Goal: Task Accomplishment & Management: Complete application form

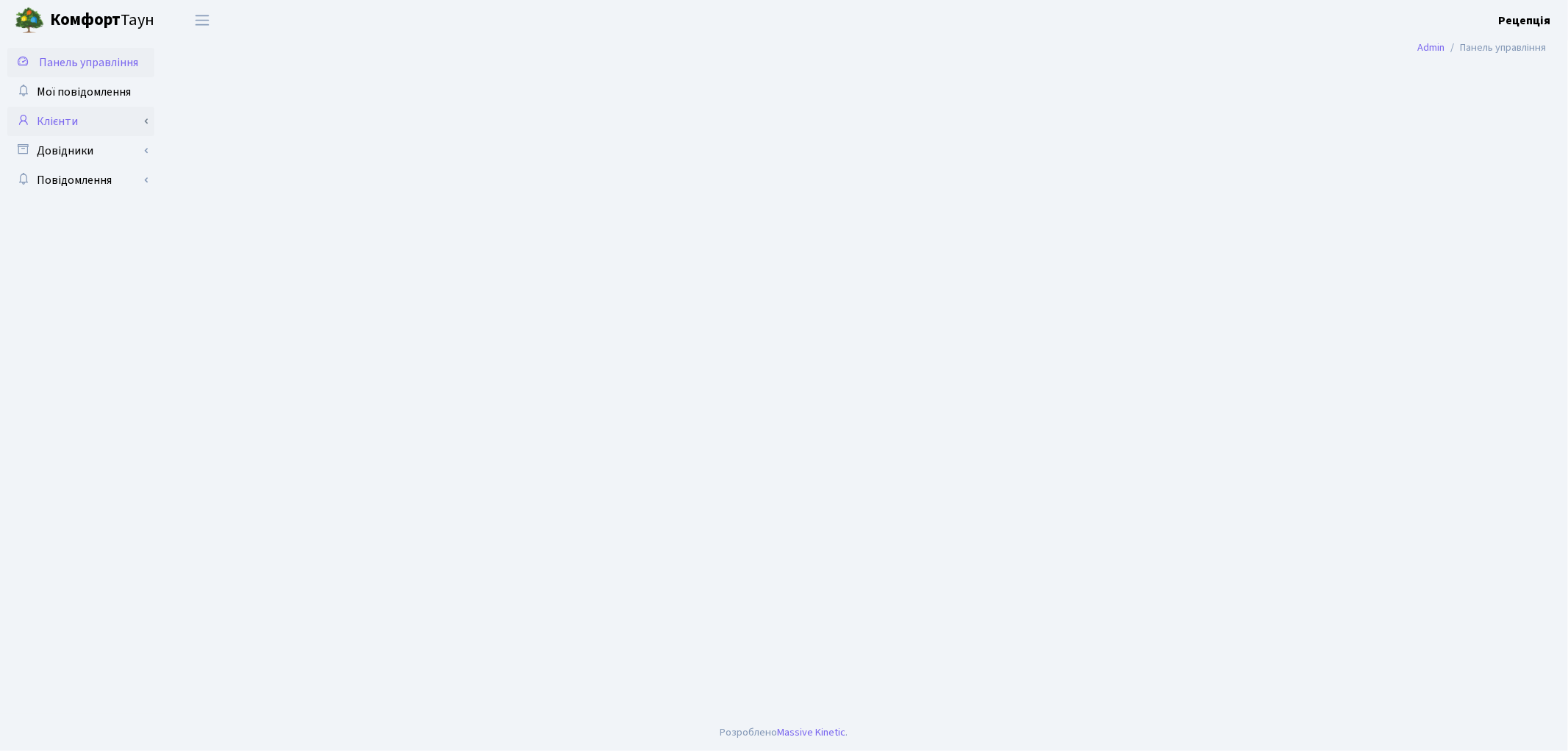
click at [96, 119] on link "Клієнти" at bounding box center [81, 121] width 147 height 30
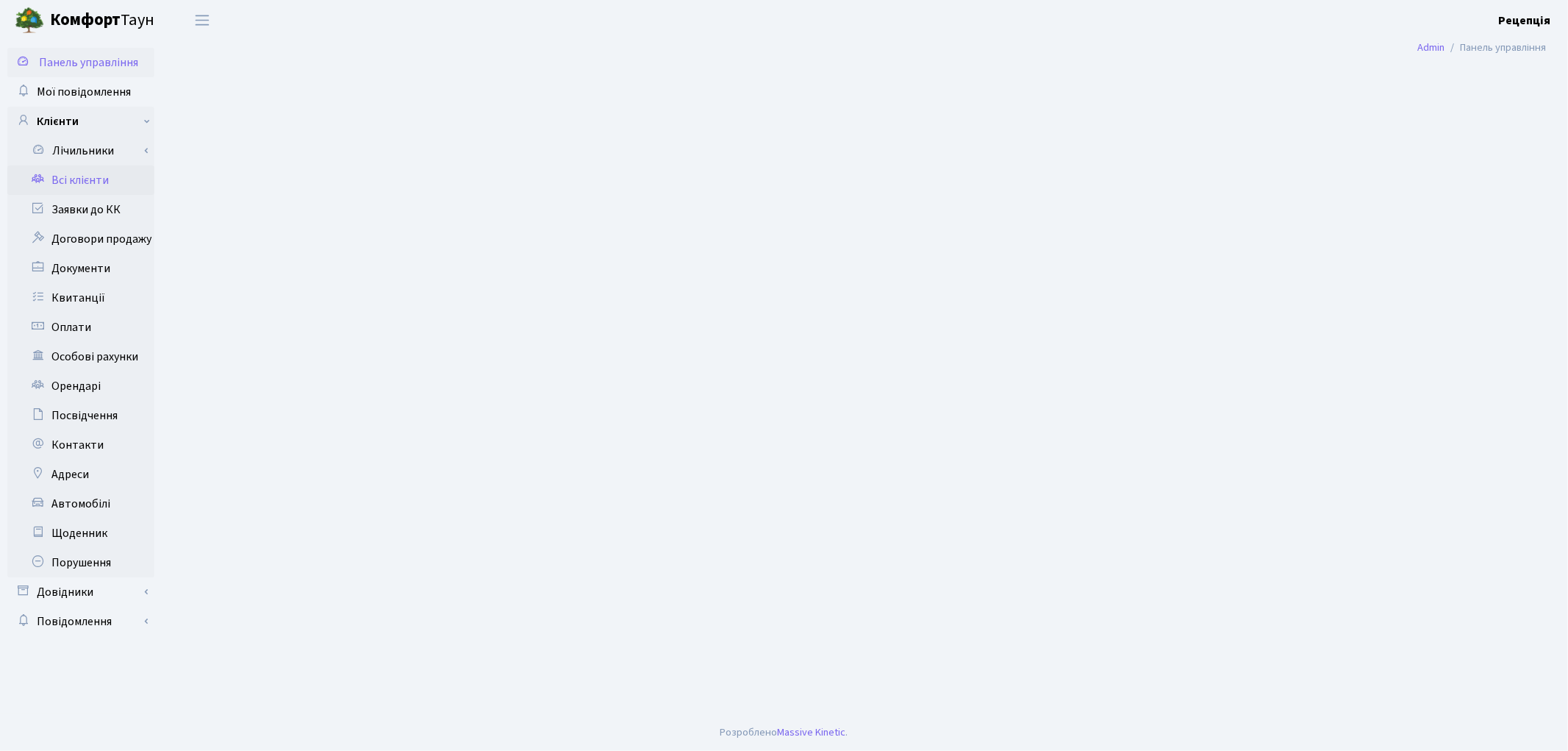
click at [97, 180] on link "Всі клієнти" at bounding box center [81, 179] width 147 height 30
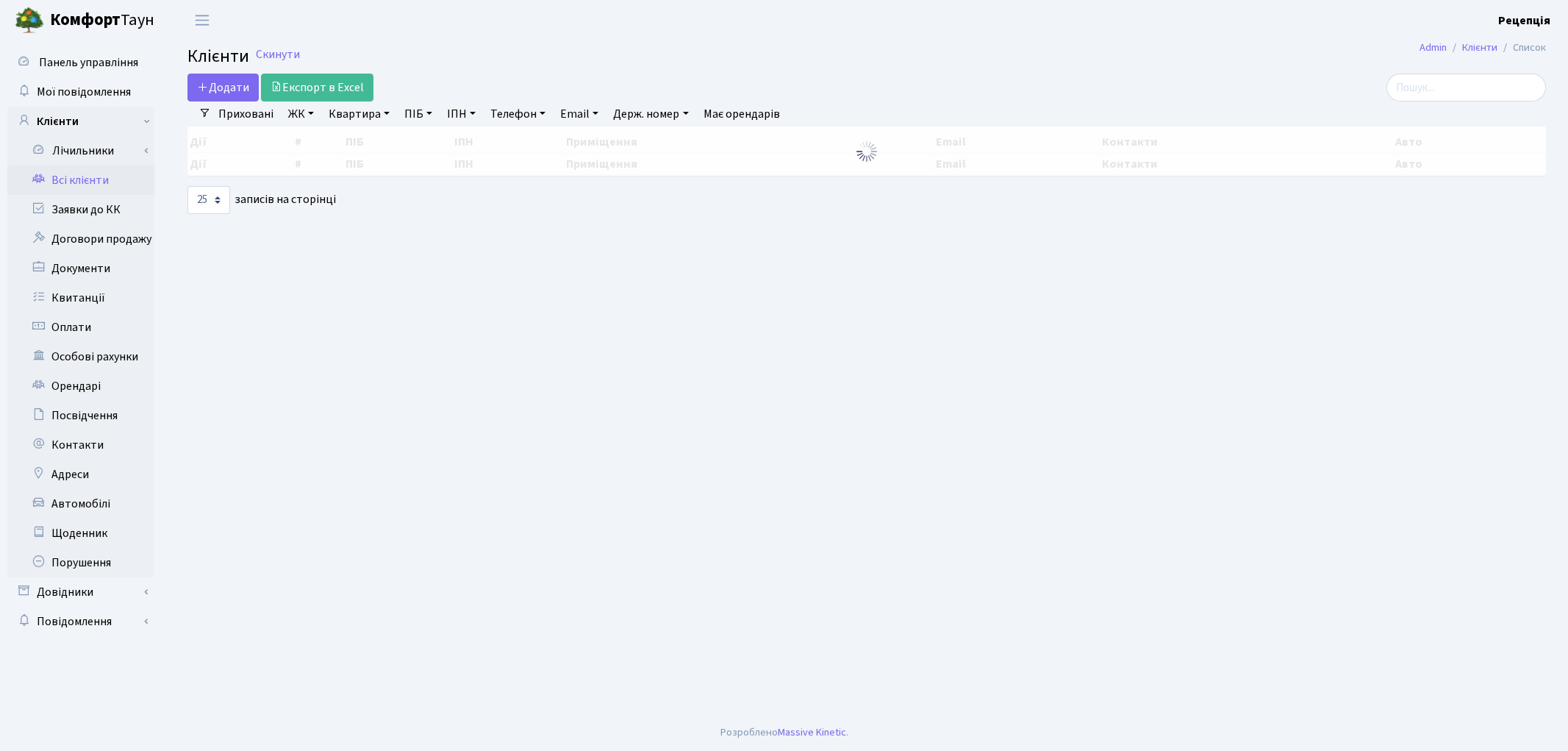
select select "25"
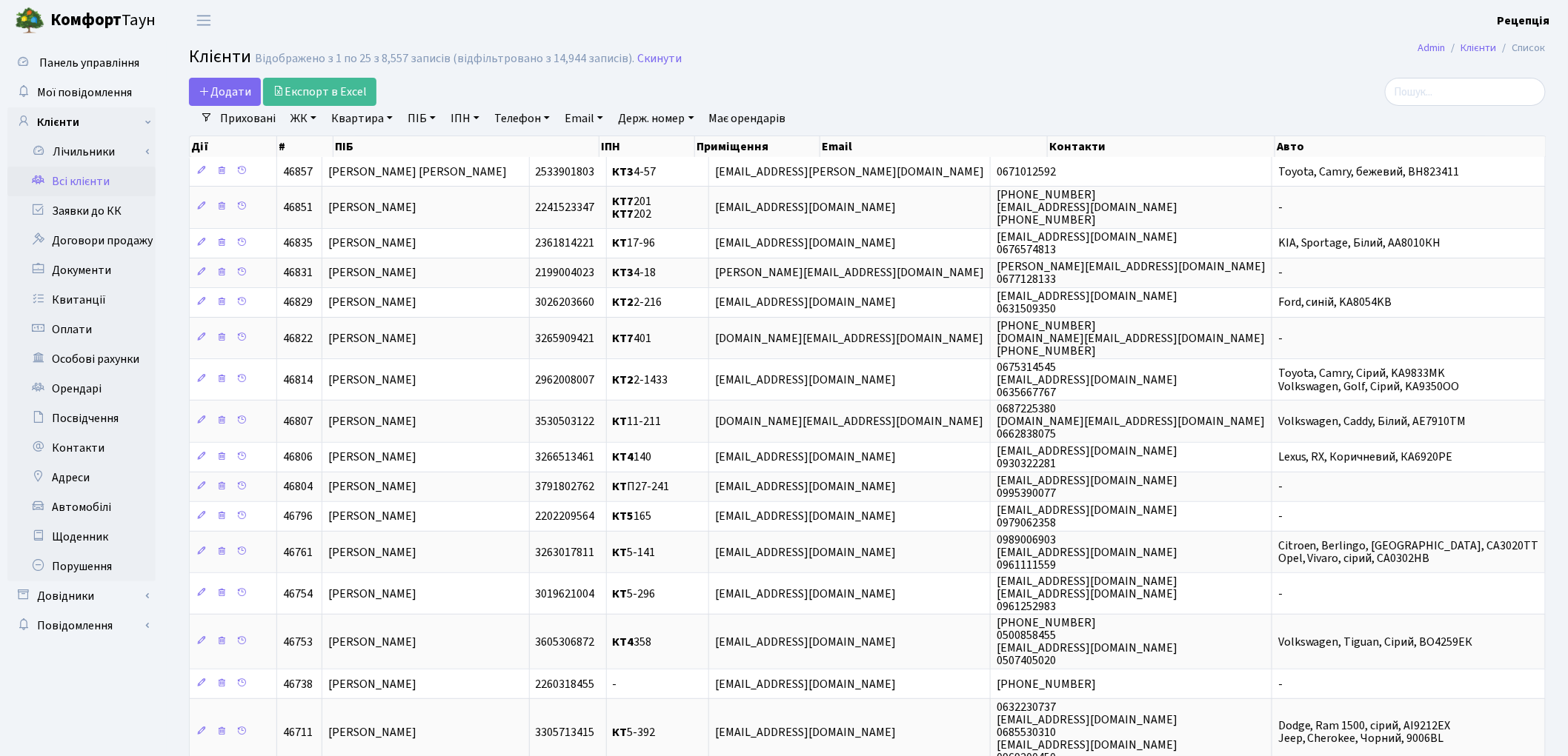
click at [354, 122] on link "Квартира" at bounding box center [362, 118] width 73 height 26
drag, startPoint x: 302, startPoint y: 116, endPoint x: 309, endPoint y: 122, distance: 9.2
click at [304, 116] on link "ЖК" at bounding box center [304, 118] width 38 height 26
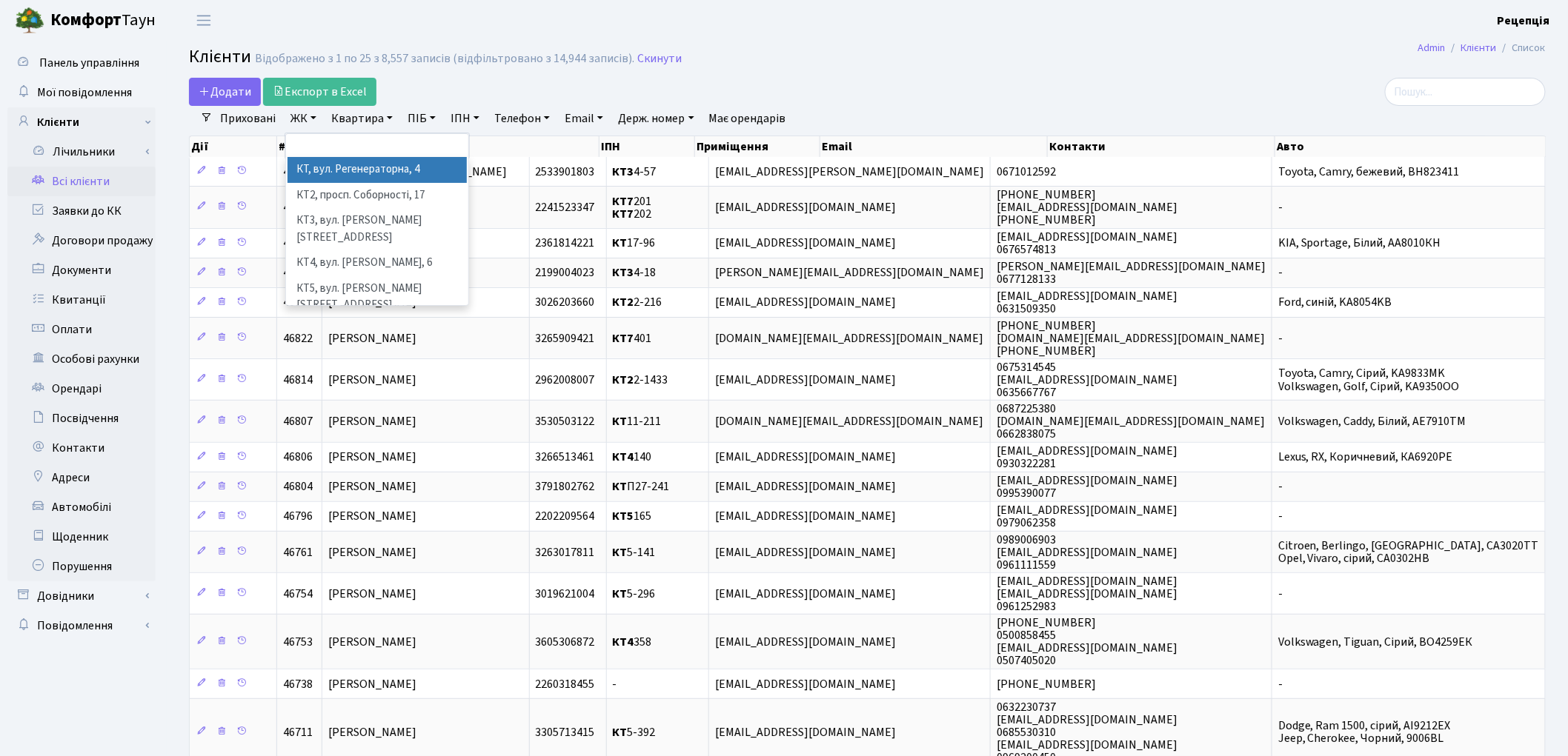
click at [338, 169] on li "КТ, вул. Регенераторна, 4" at bounding box center [377, 170] width 179 height 26
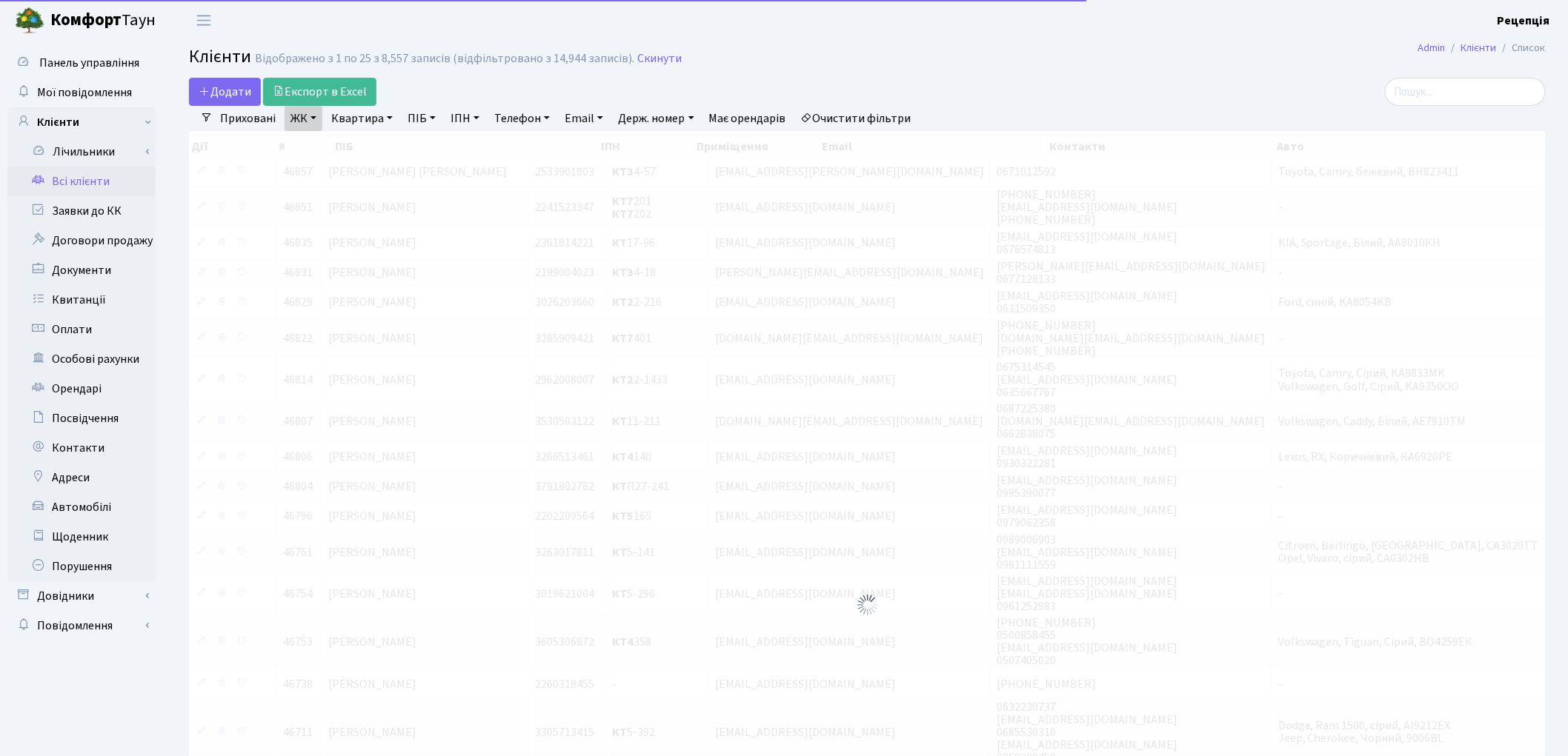
click at [344, 120] on link "Квартира" at bounding box center [362, 118] width 73 height 26
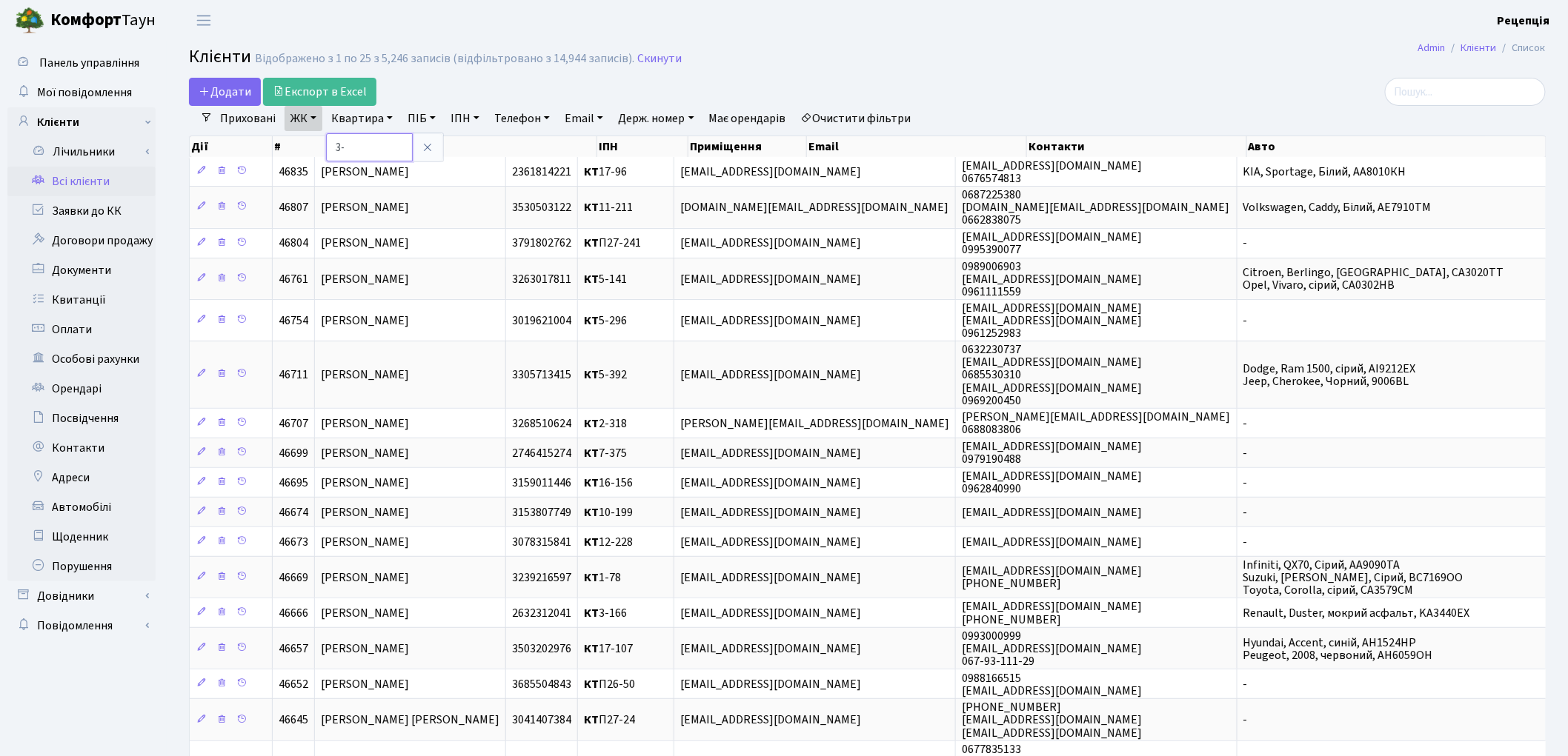
type input "3"
type input "4-343"
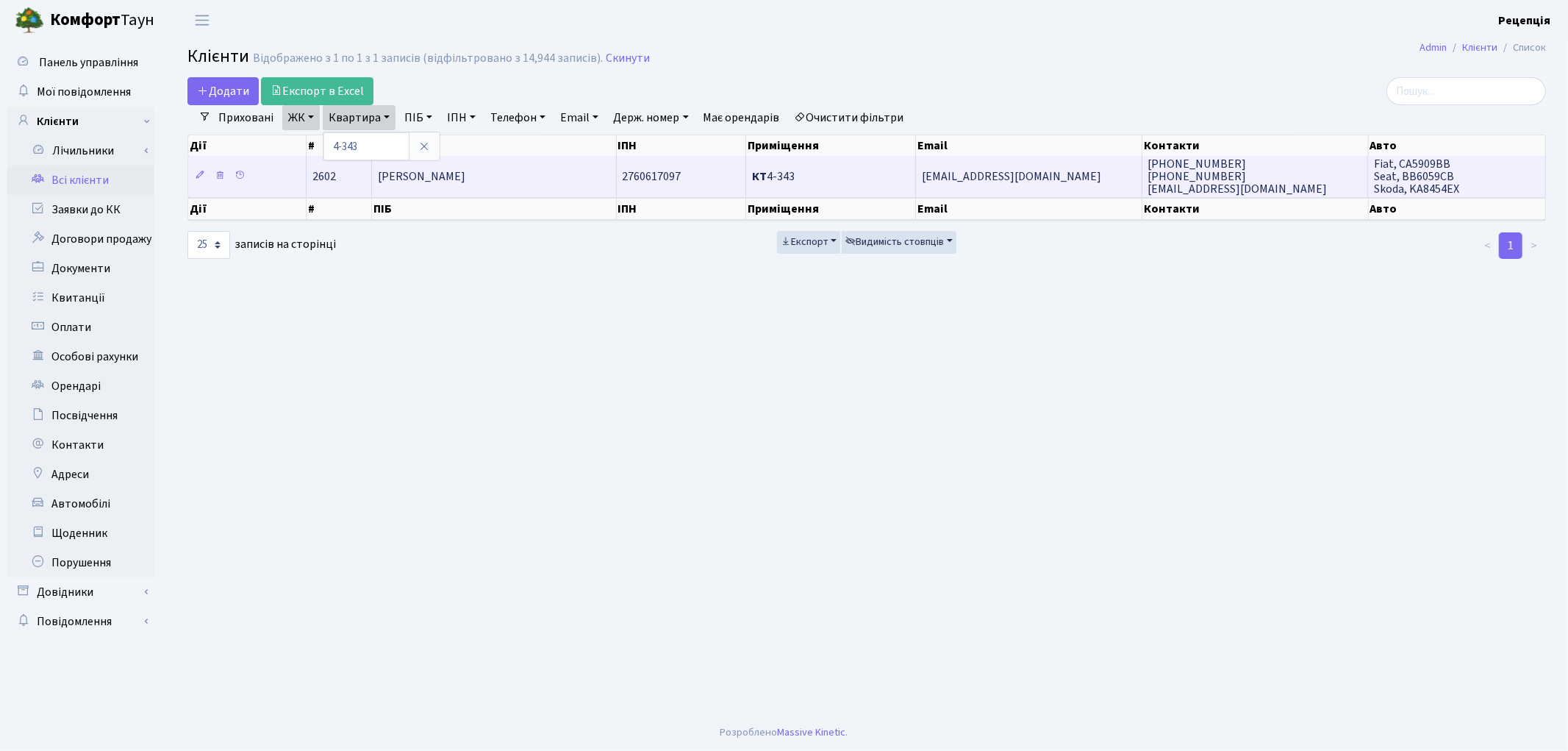
click at [465, 171] on span "[PERSON_NAME]" at bounding box center [421, 176] width 87 height 16
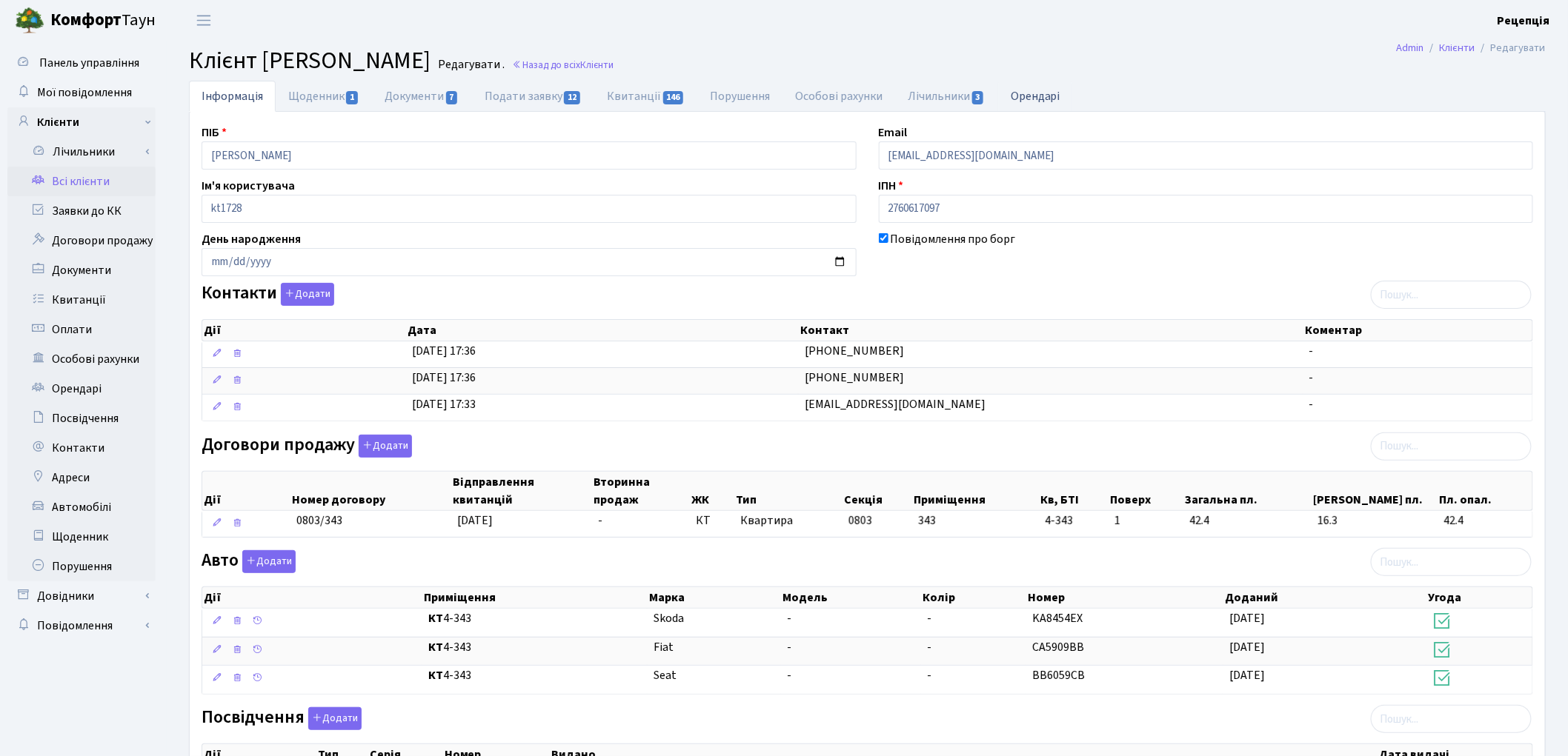
click at [1045, 94] on link "Орендарі" at bounding box center [1035, 96] width 75 height 31
select select "25"
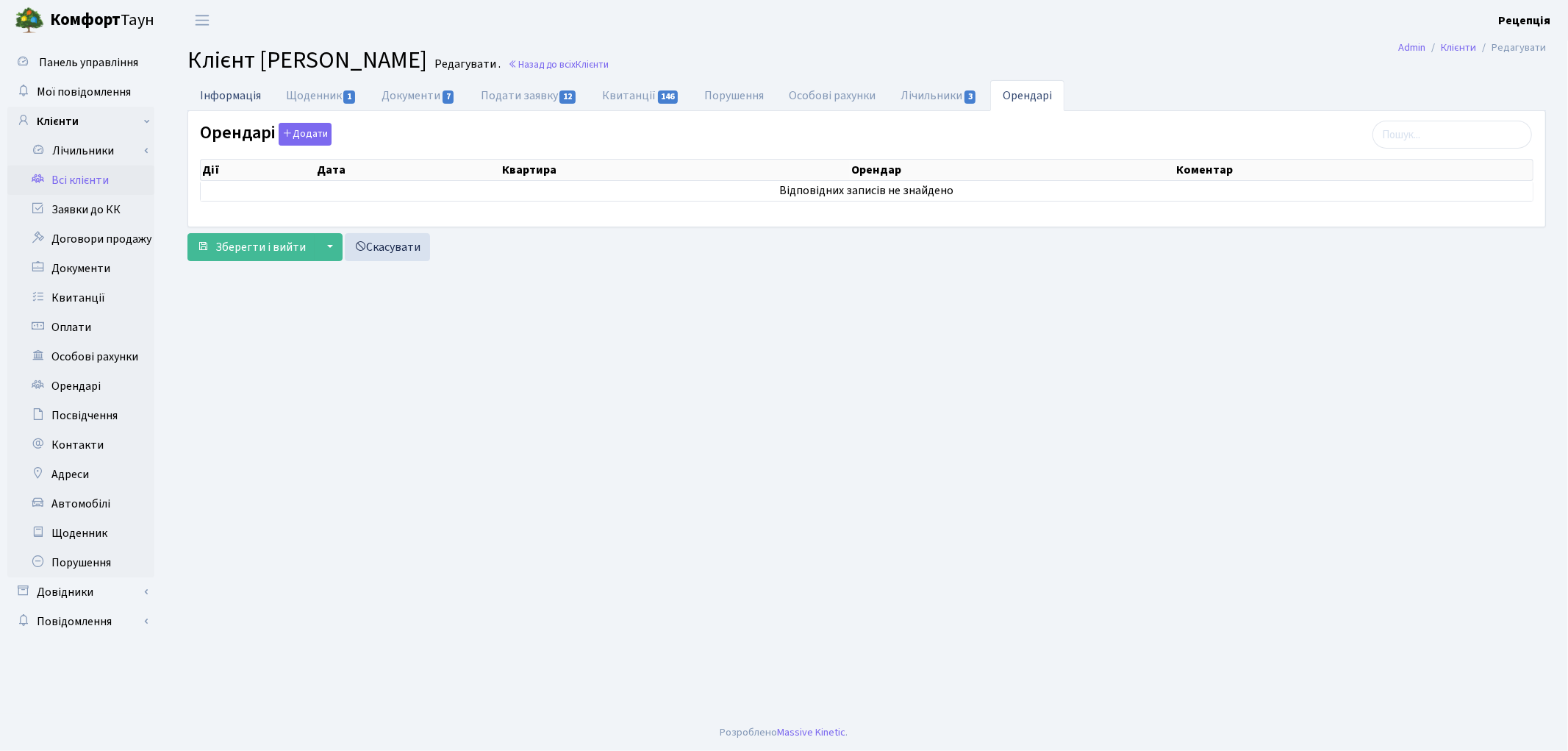
click at [261, 100] on link "Інформація" at bounding box center [231, 96] width 86 height 30
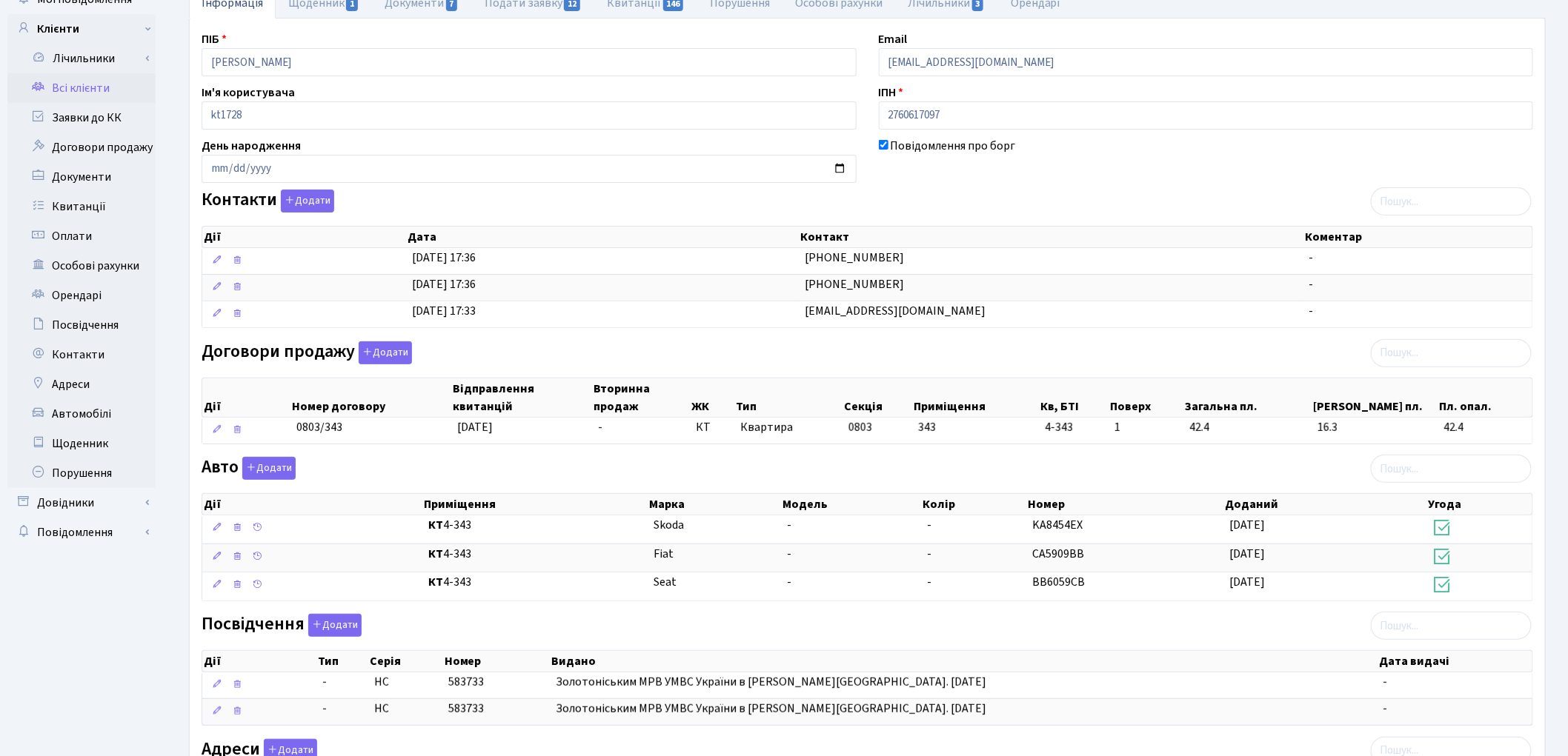
scroll to position [96, 0]
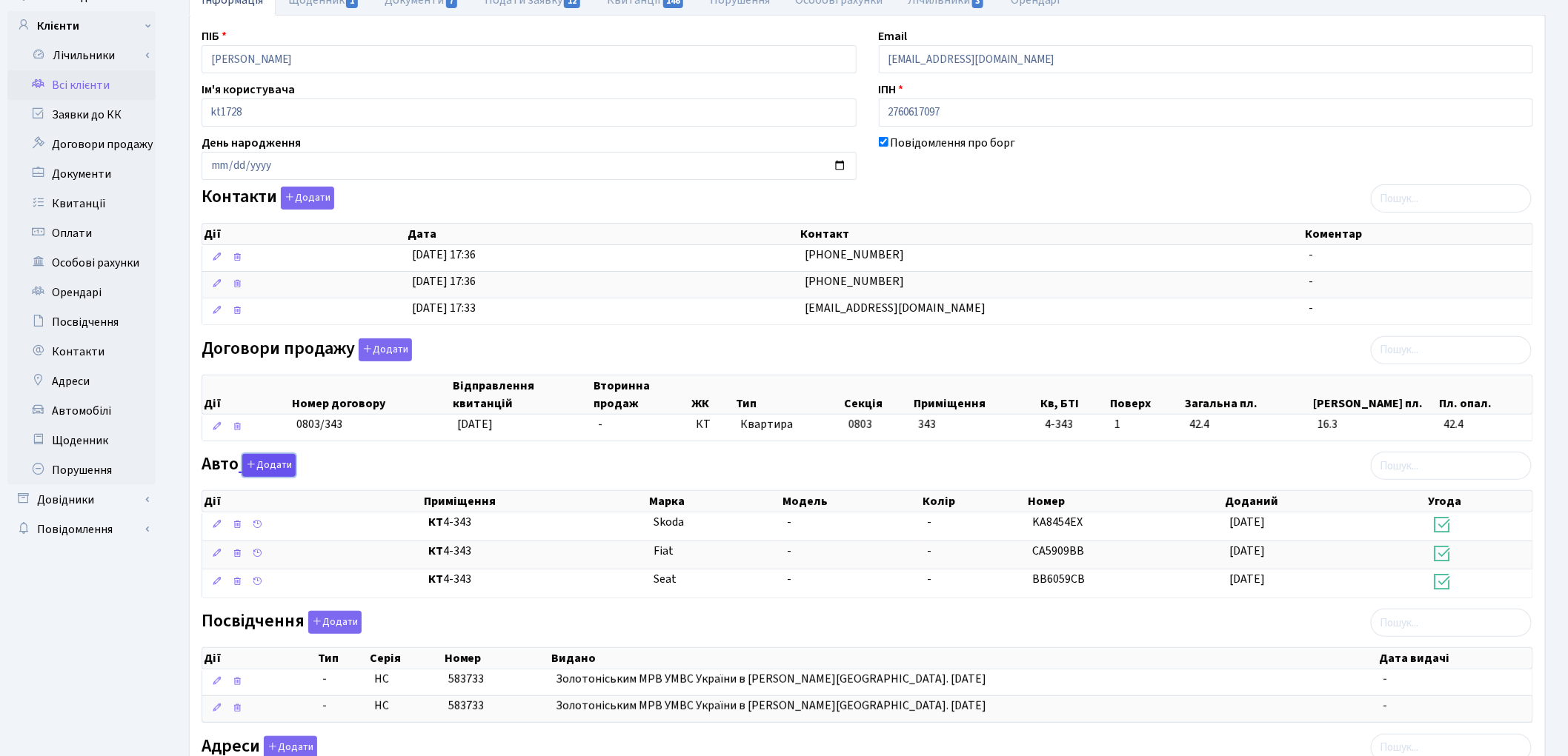
click at [274, 469] on button "Додати" at bounding box center [269, 465] width 54 height 23
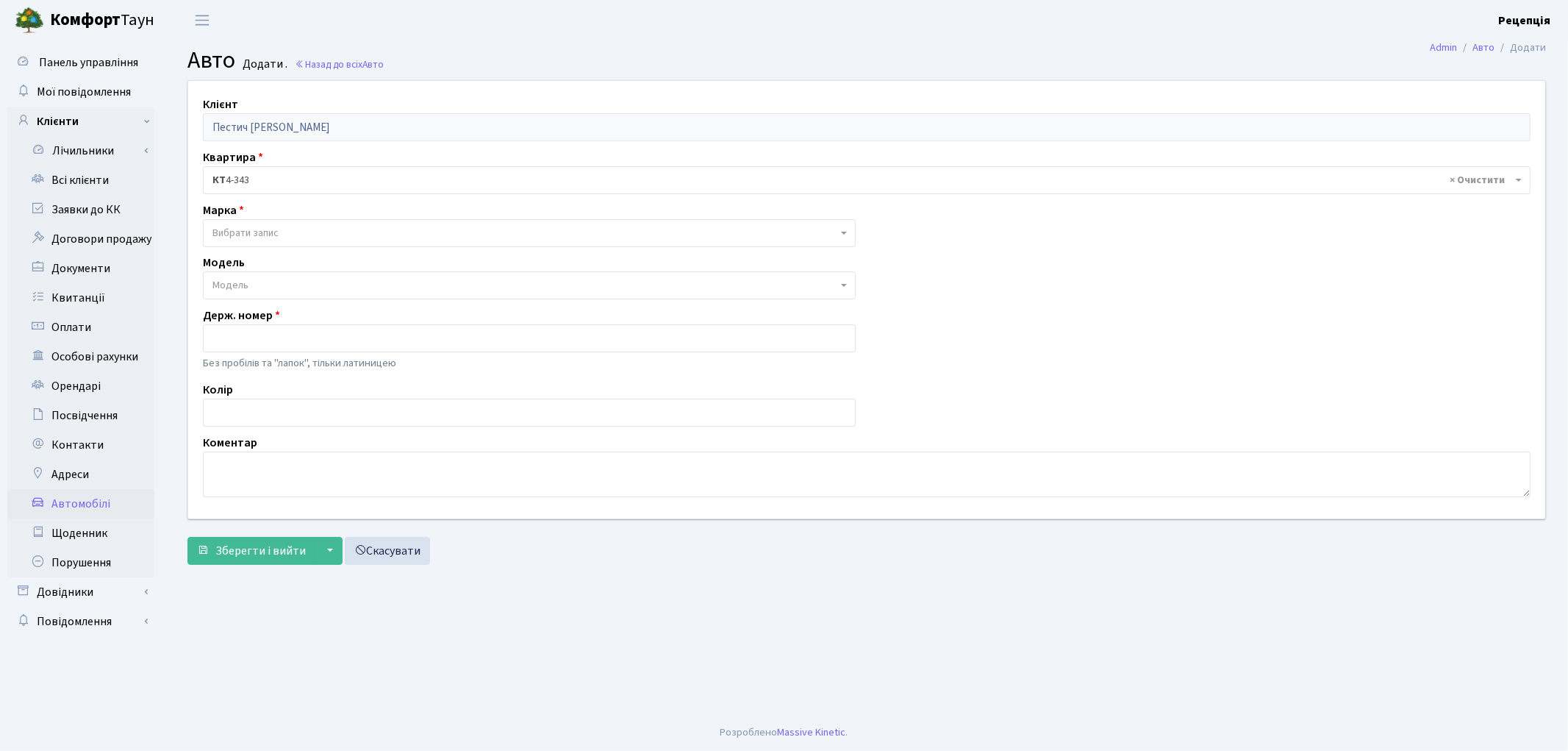
click at [243, 233] on span "Вибрати запис" at bounding box center [245, 233] width 66 height 14
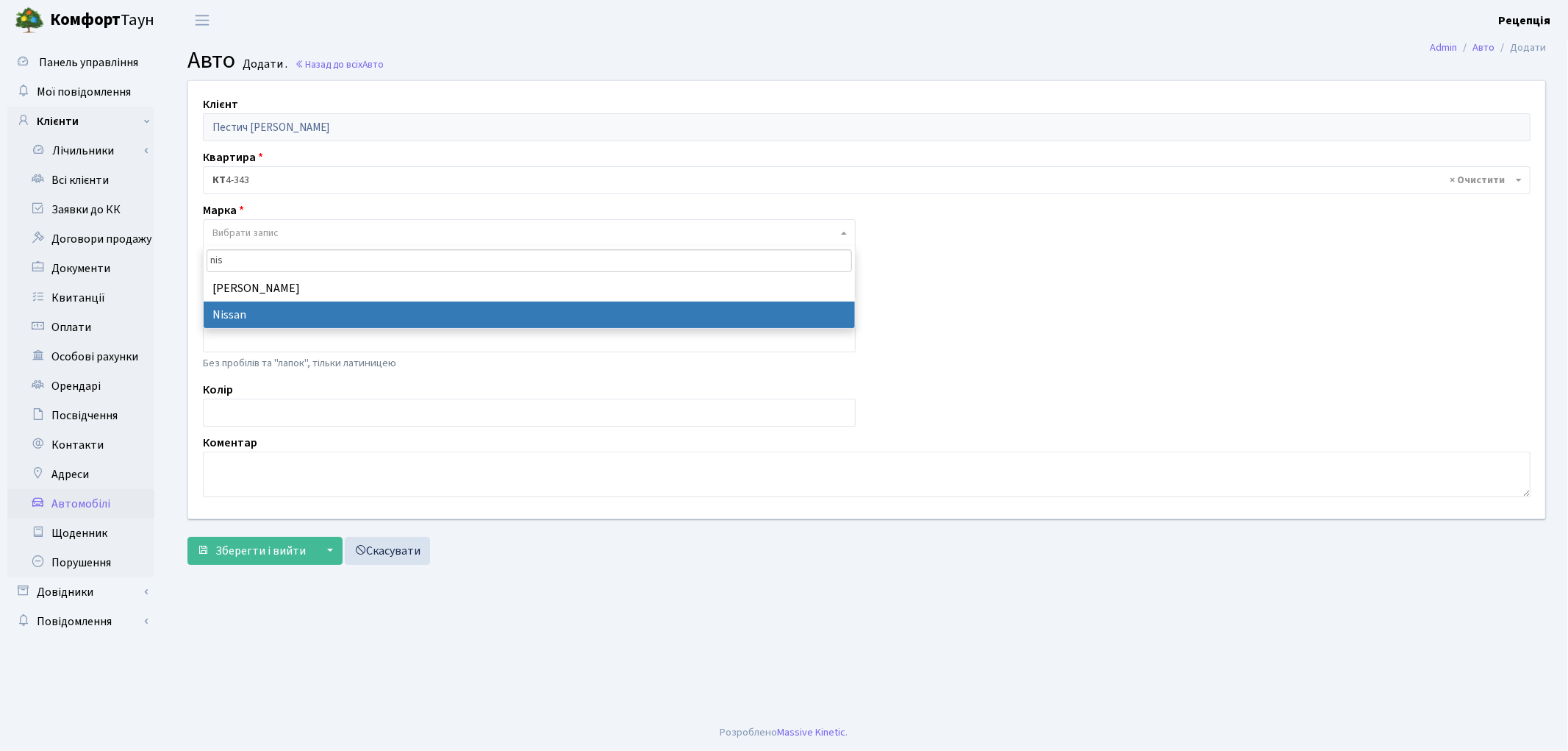
type input "nis"
select select "96"
select select
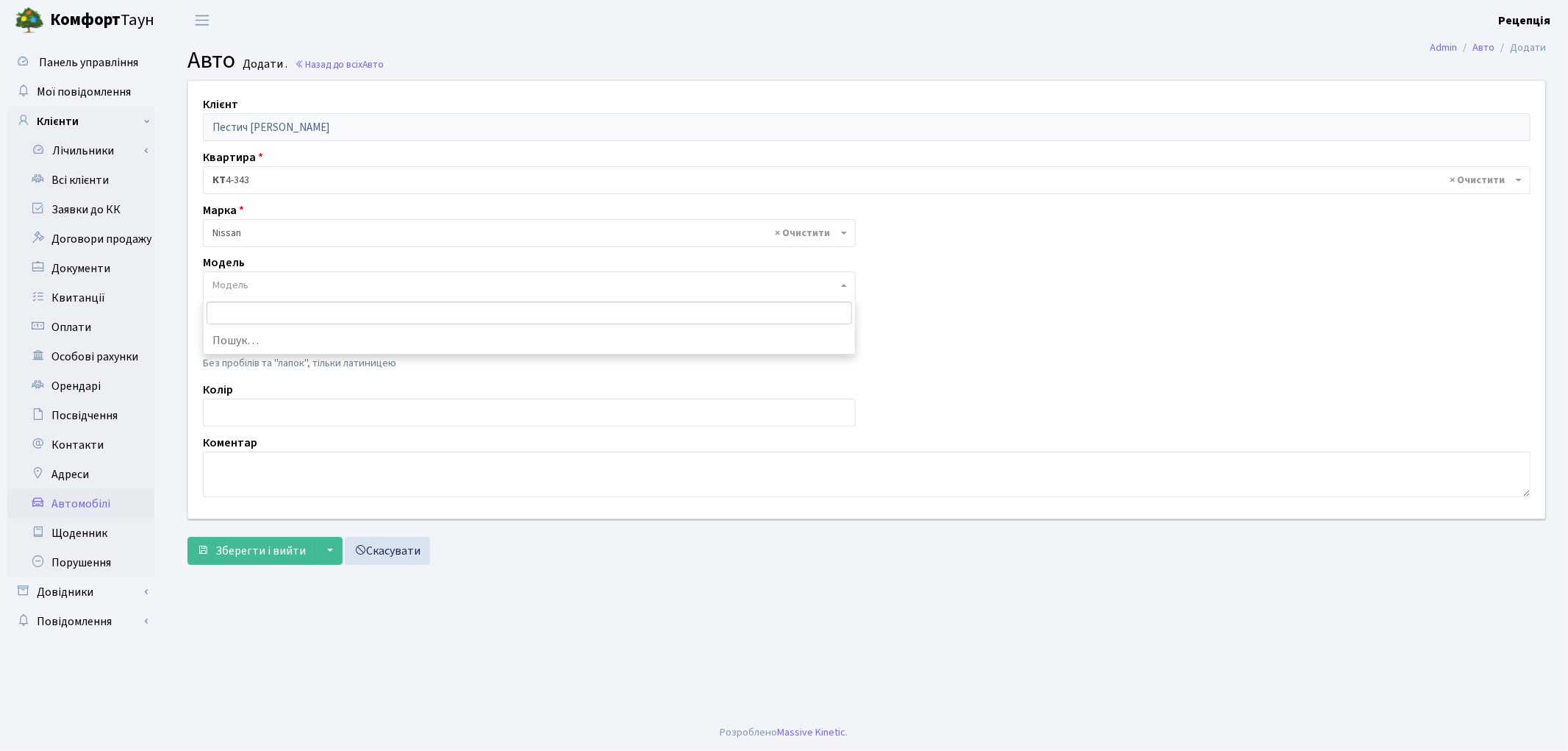
click at [243, 281] on span "Модель" at bounding box center [230, 284] width 36 height 14
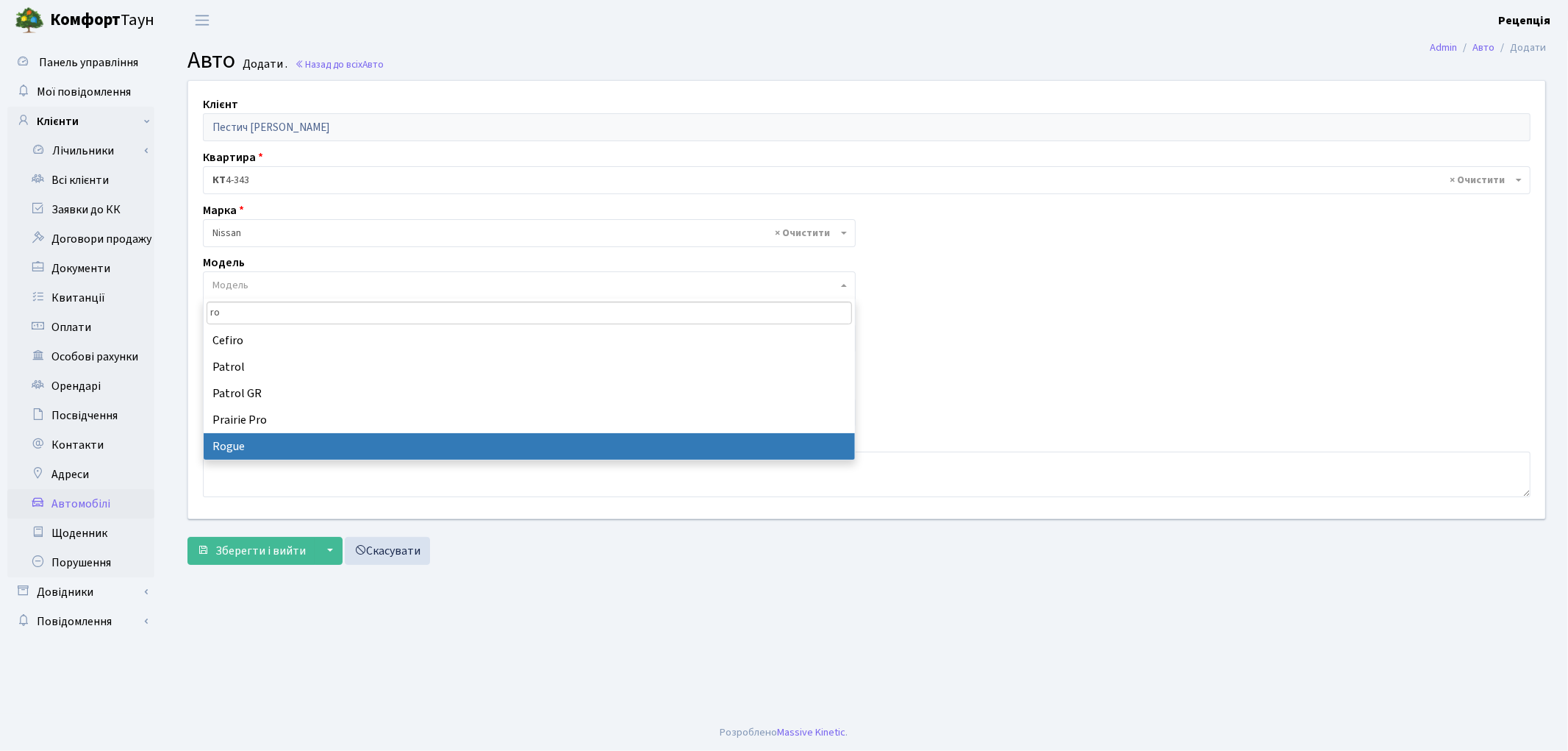
type input "ro"
select select "2678"
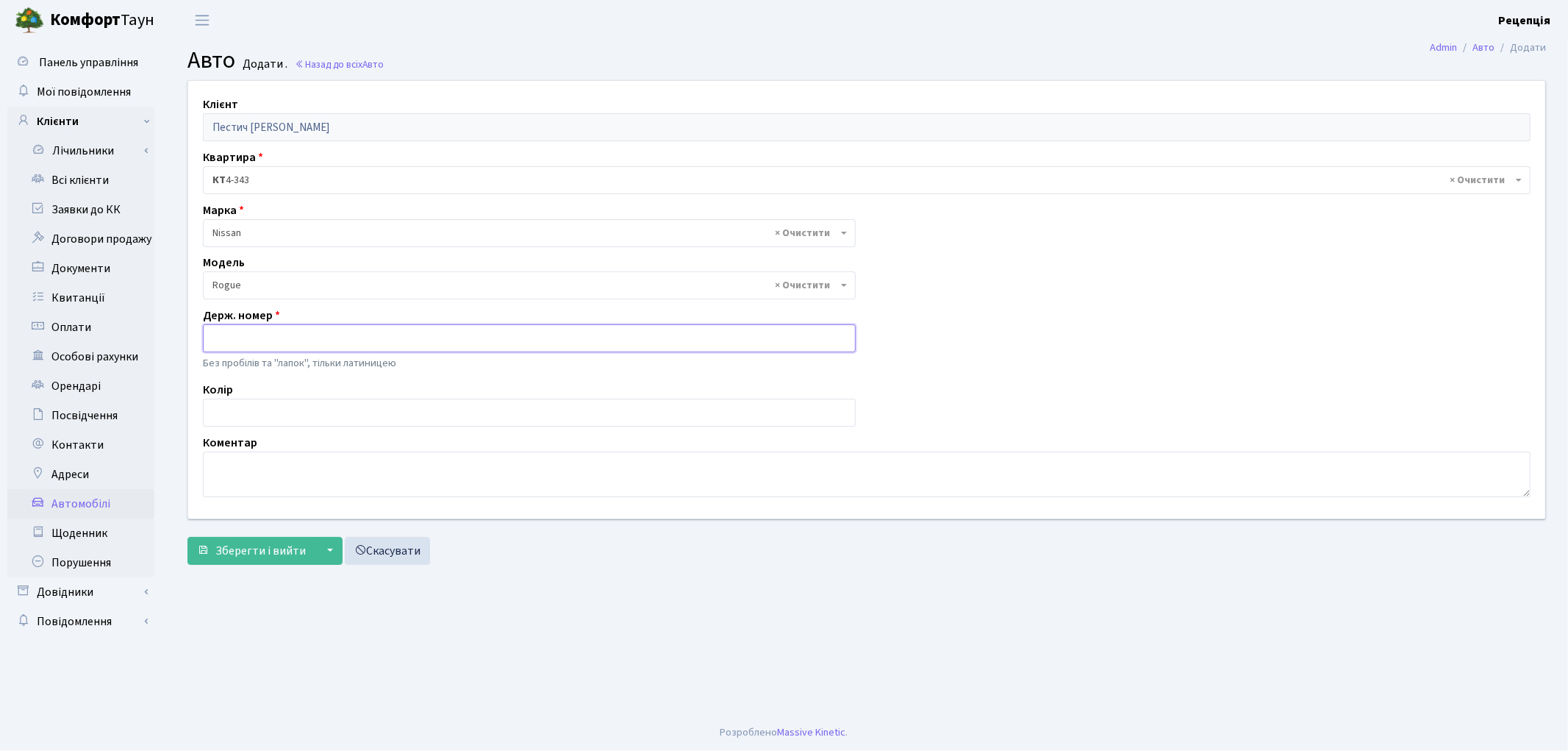
click at [257, 340] on input "text" at bounding box center [530, 338] width 653 height 28
click at [257, 412] on input "text" at bounding box center [530, 412] width 653 height 28
click at [261, 339] on input "AX4995HE" at bounding box center [530, 338] width 653 height 28
type input "AX4995HI"
click at [275, 417] on input "text" at bounding box center [530, 412] width 653 height 28
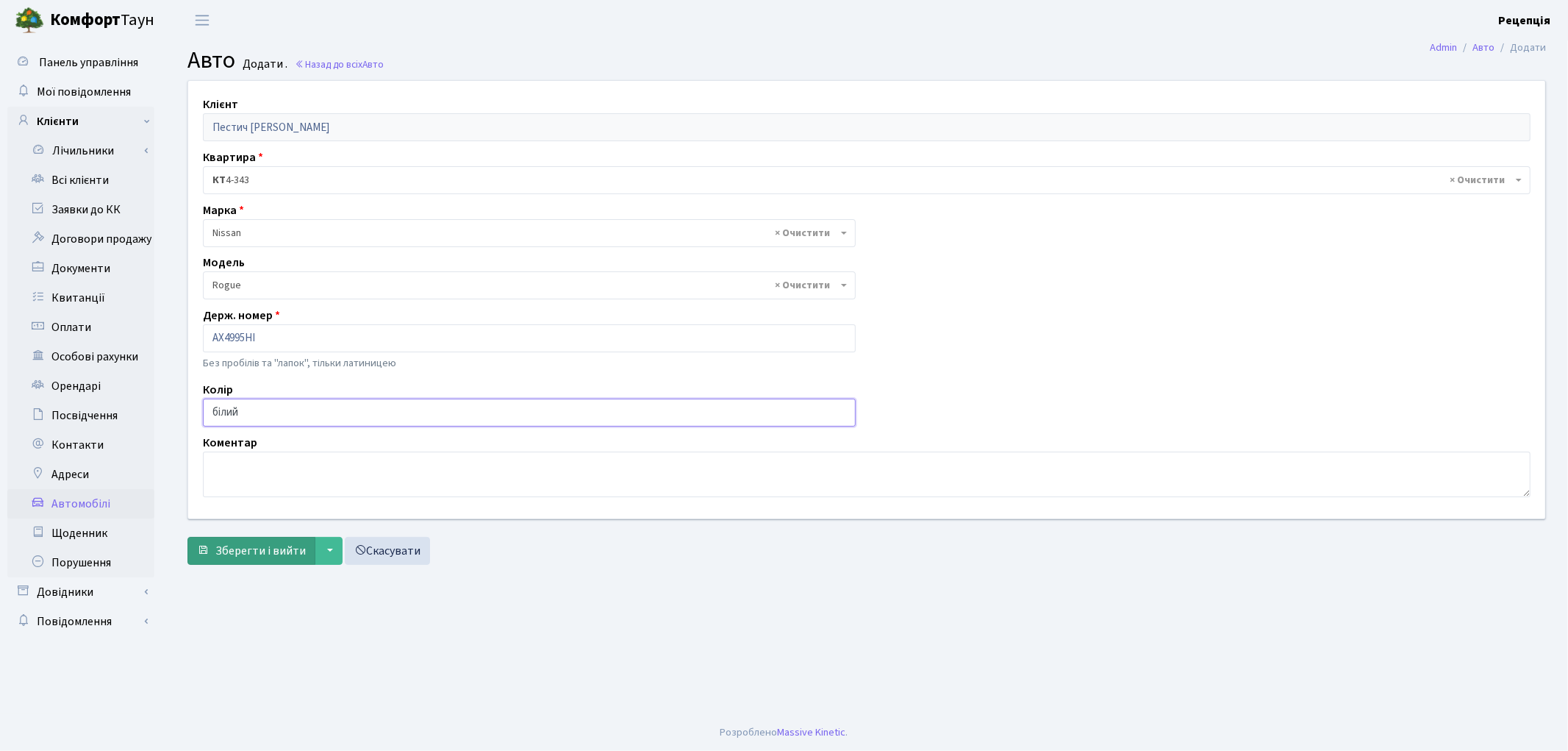
type input "білий"
click at [281, 550] on span "Зберегти і вийти" at bounding box center [261, 550] width 91 height 16
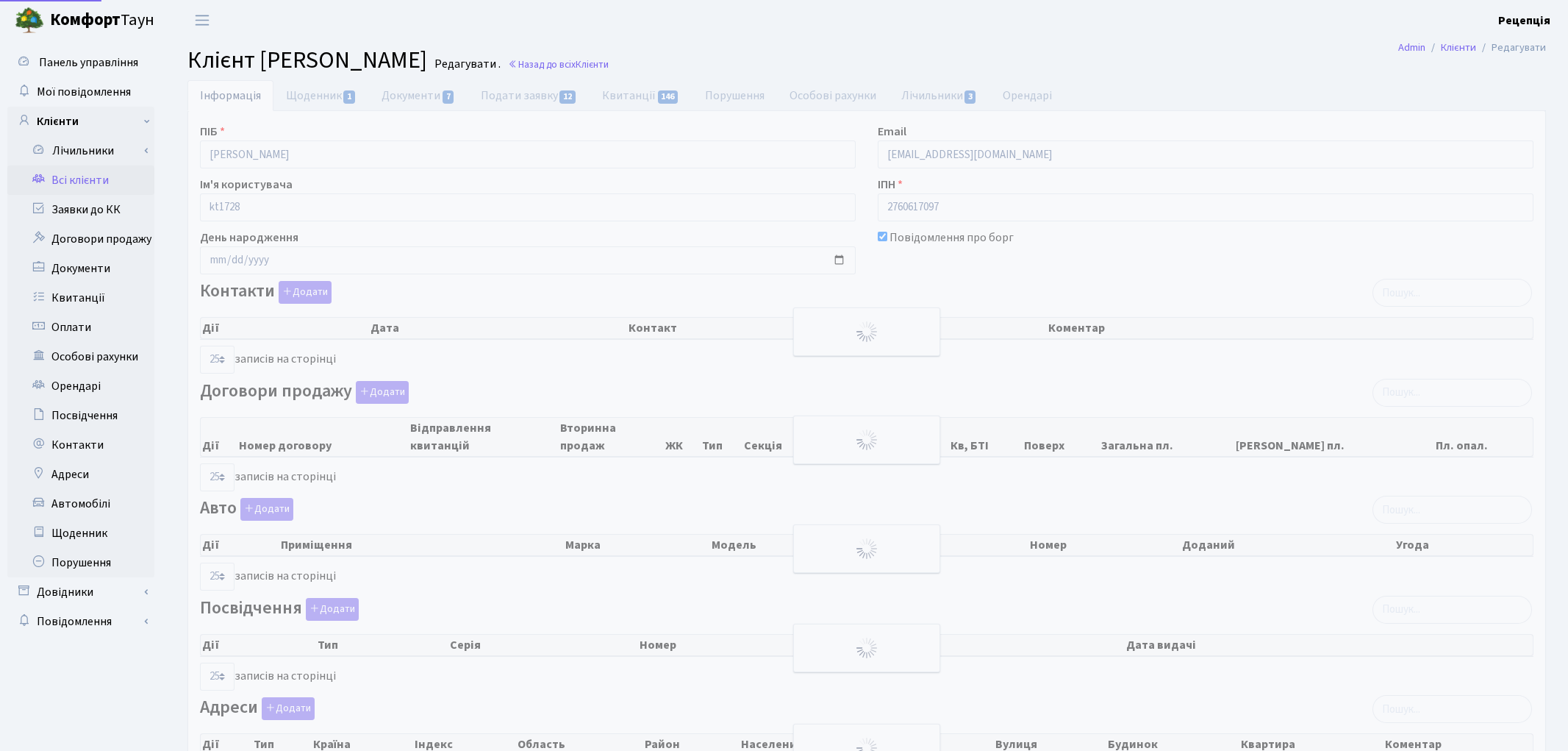
select select "25"
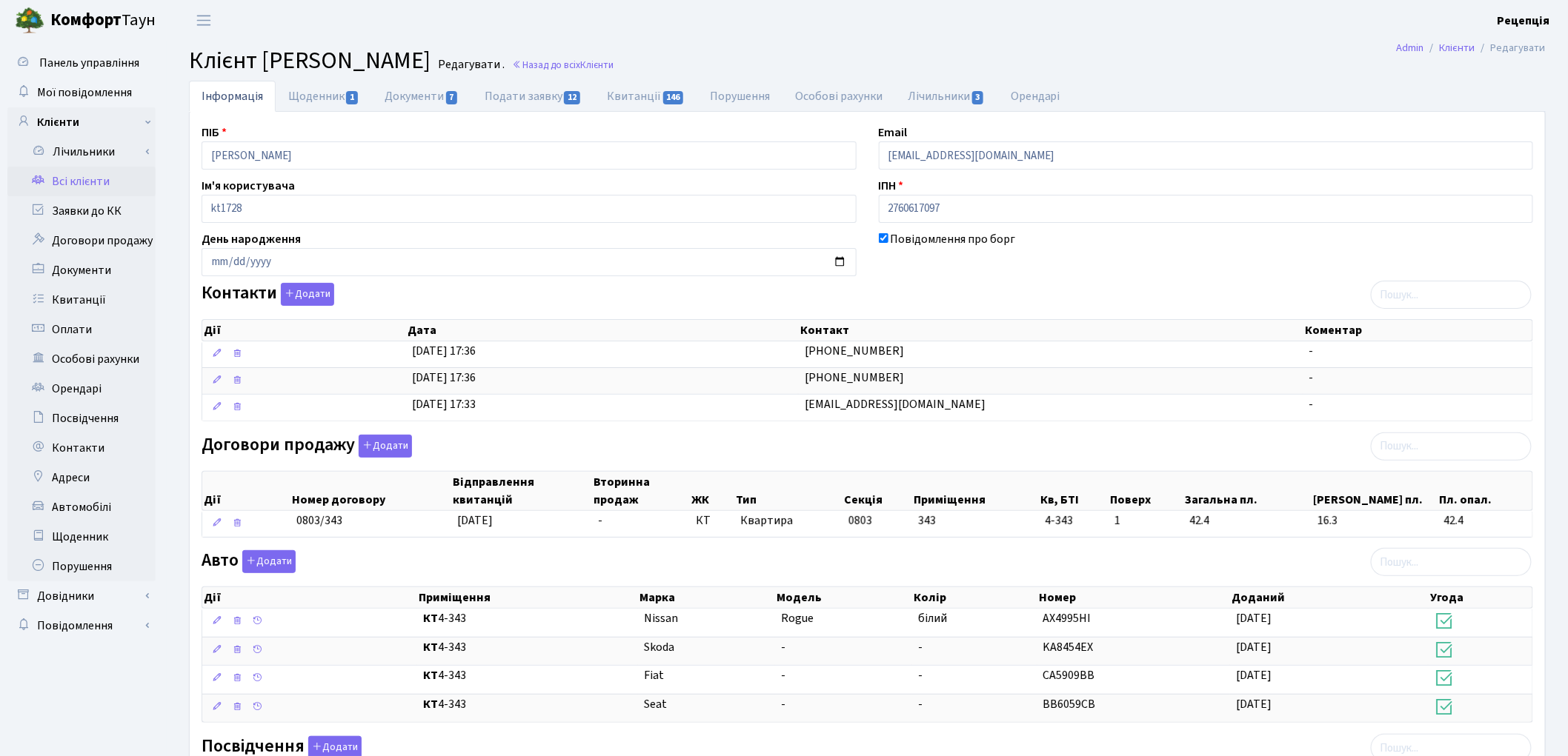
click at [78, 173] on link "Всі клієнти" at bounding box center [82, 181] width 148 height 30
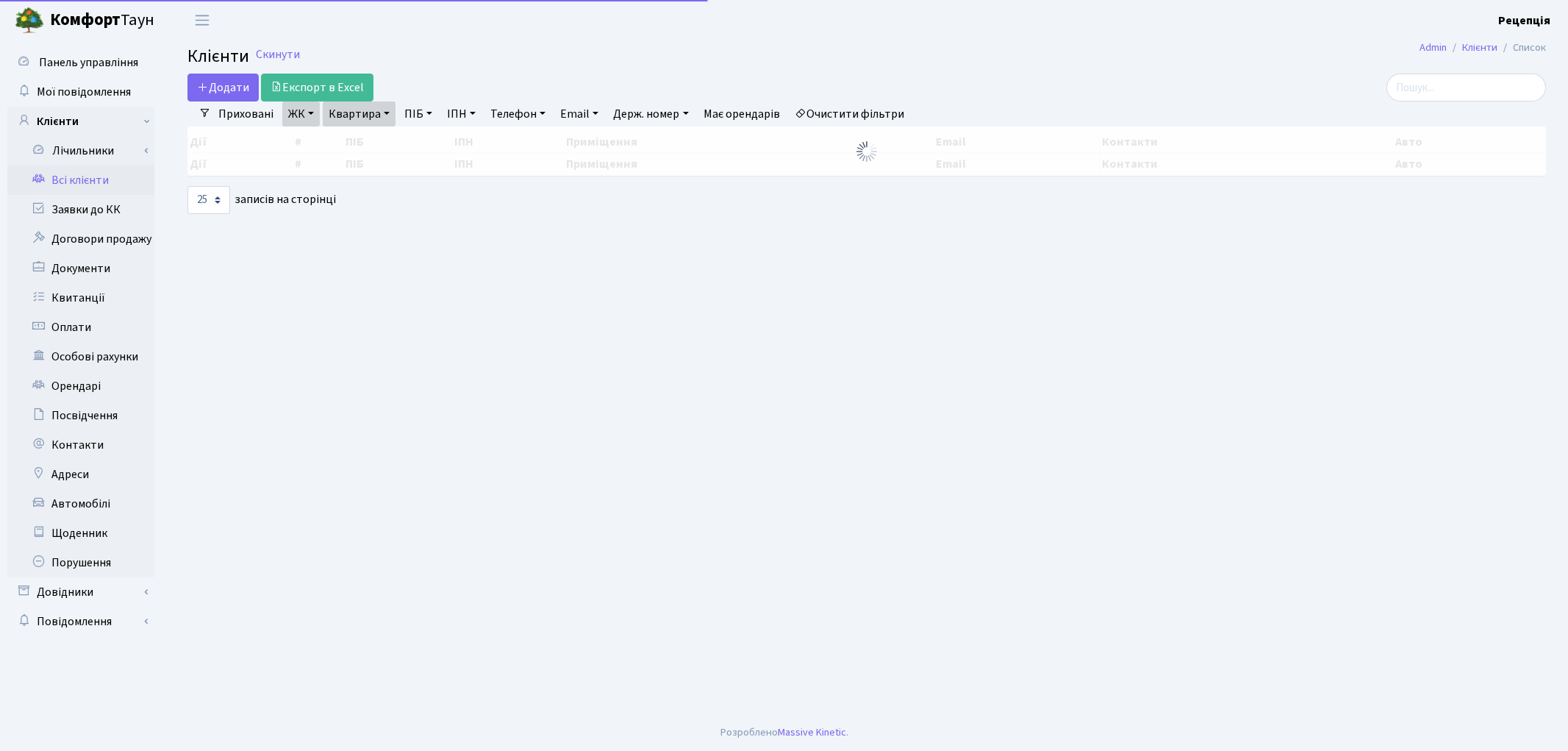
select select "25"
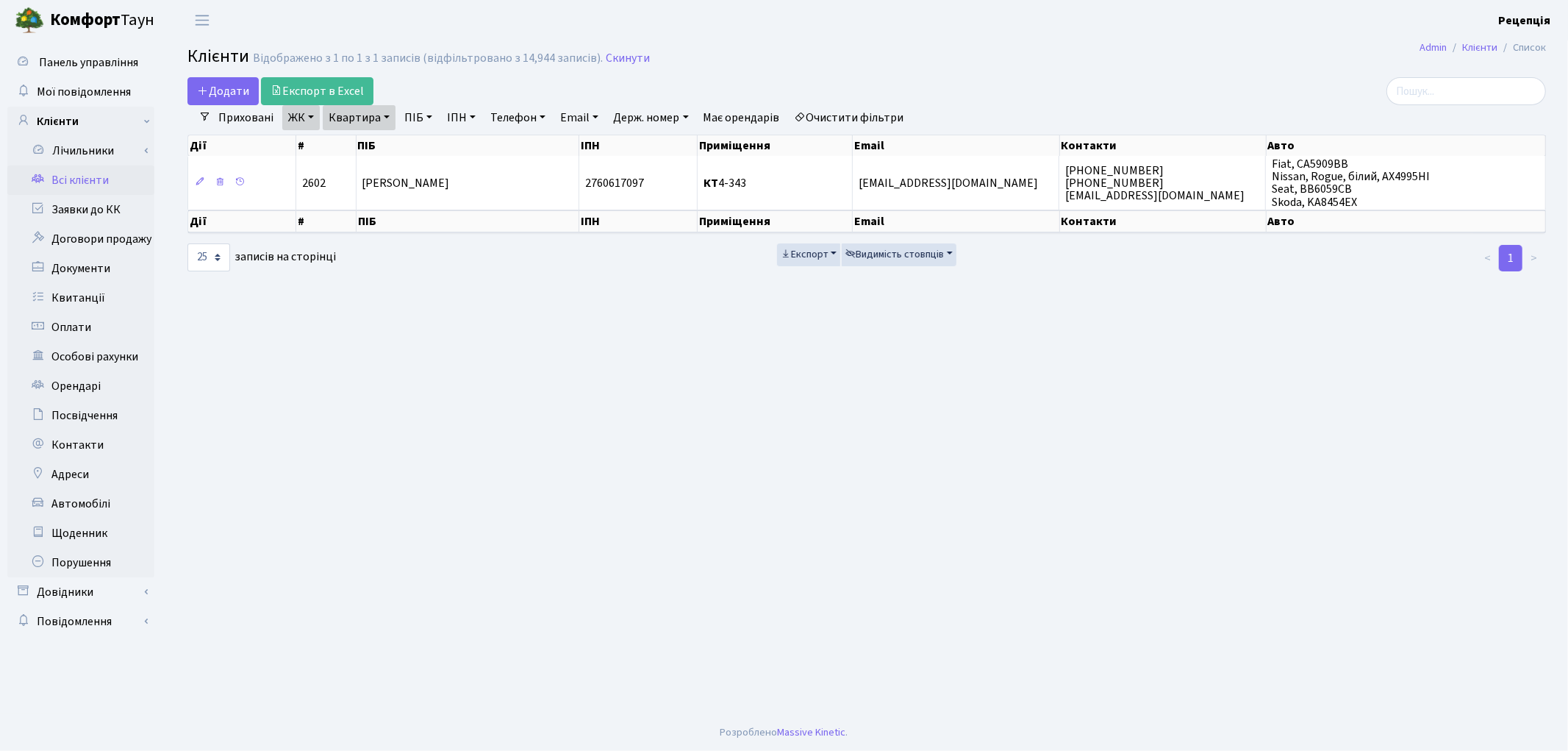
click at [869, 116] on link "Очистити фільтри" at bounding box center [849, 118] width 121 height 25
